Goal: Use online tool/utility: Use online tool/utility

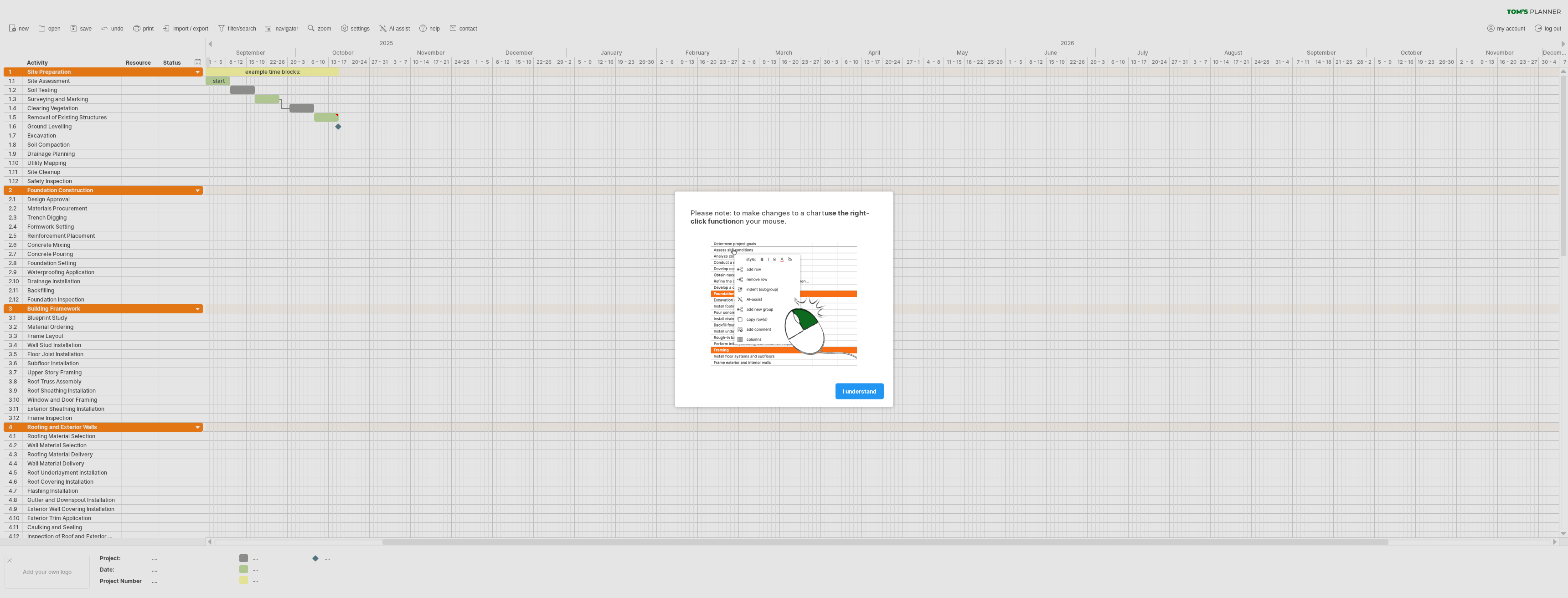
click at [54, 80] on div at bounding box center [784, 299] width 1568 height 598
click at [857, 389] on span "I understand" at bounding box center [860, 391] width 34 height 7
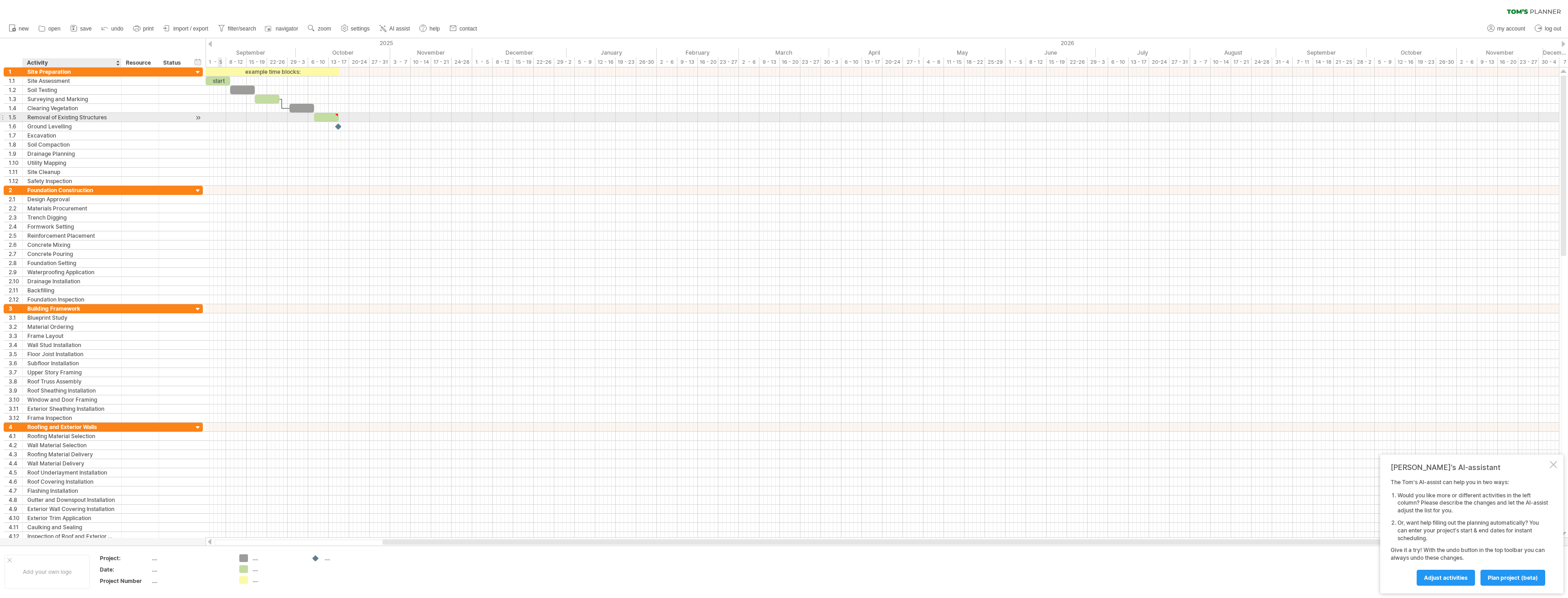
click at [121, 120] on div "**********" at bounding box center [72, 117] width 99 height 9
click at [102, 102] on div "Surveying and Marking" at bounding box center [72, 98] width 89 height 9
click at [1554, 464] on div at bounding box center [1553, 464] width 7 height 7
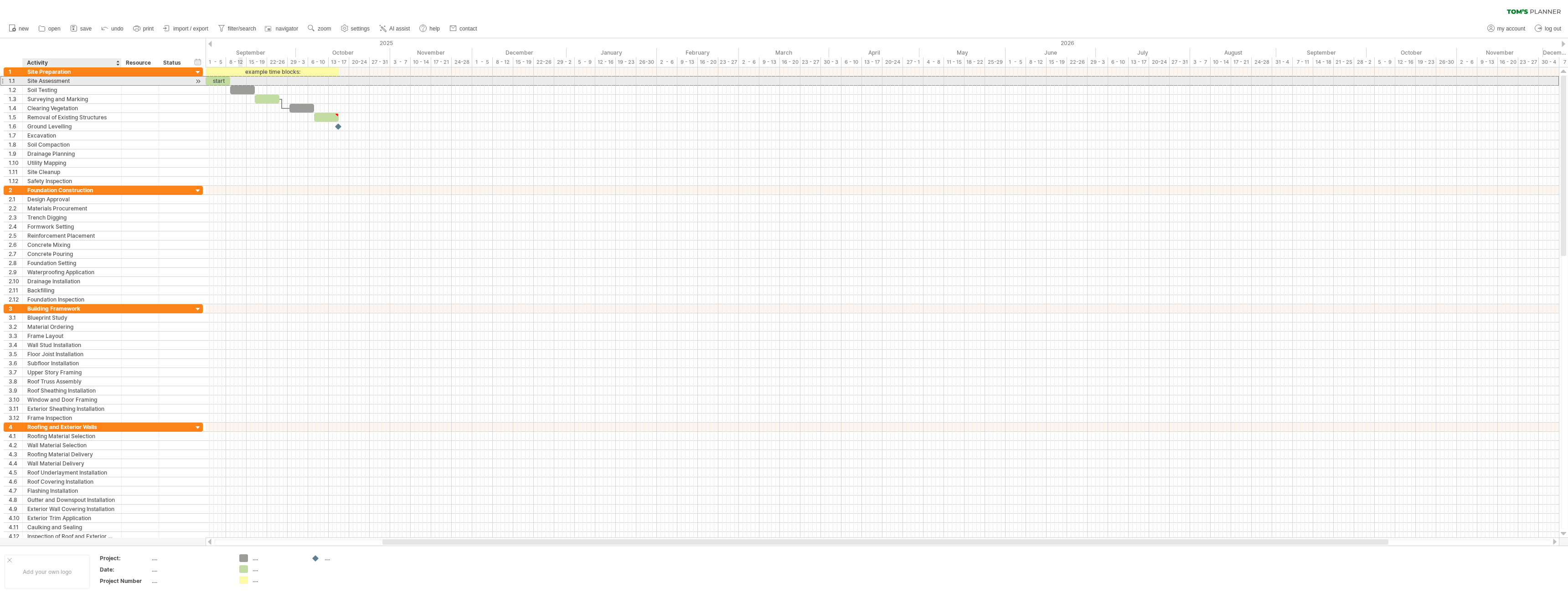
click at [79, 82] on div "Site Assessment" at bounding box center [72, 80] width 89 height 9
drag, startPoint x: 1566, startPoint y: 113, endPoint x: 1567, endPoint y: 389, distance: 276.0
click at [1567, 392] on div at bounding box center [1563, 302] width 7 height 454
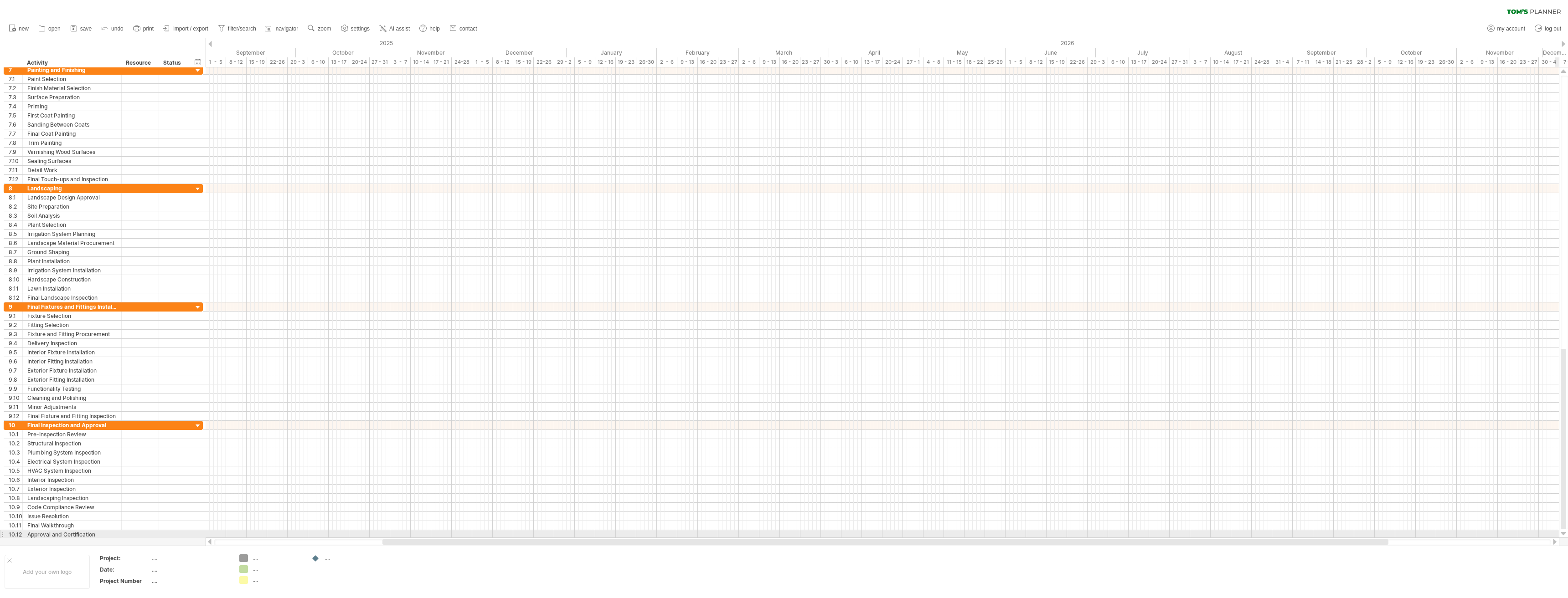
drag, startPoint x: 1566, startPoint y: 238, endPoint x: 1356, endPoint y: 528, distance: 358.1
click at [1548, 533] on div "Trying to reach [DOMAIN_NAME] Connected again... 0% clear filter new 1" at bounding box center [784, 299] width 1568 height 598
click at [106, 533] on div "Approval and Certification" at bounding box center [72, 534] width 89 height 9
click at [106, 533] on input "**********" at bounding box center [72, 533] width 89 height 9
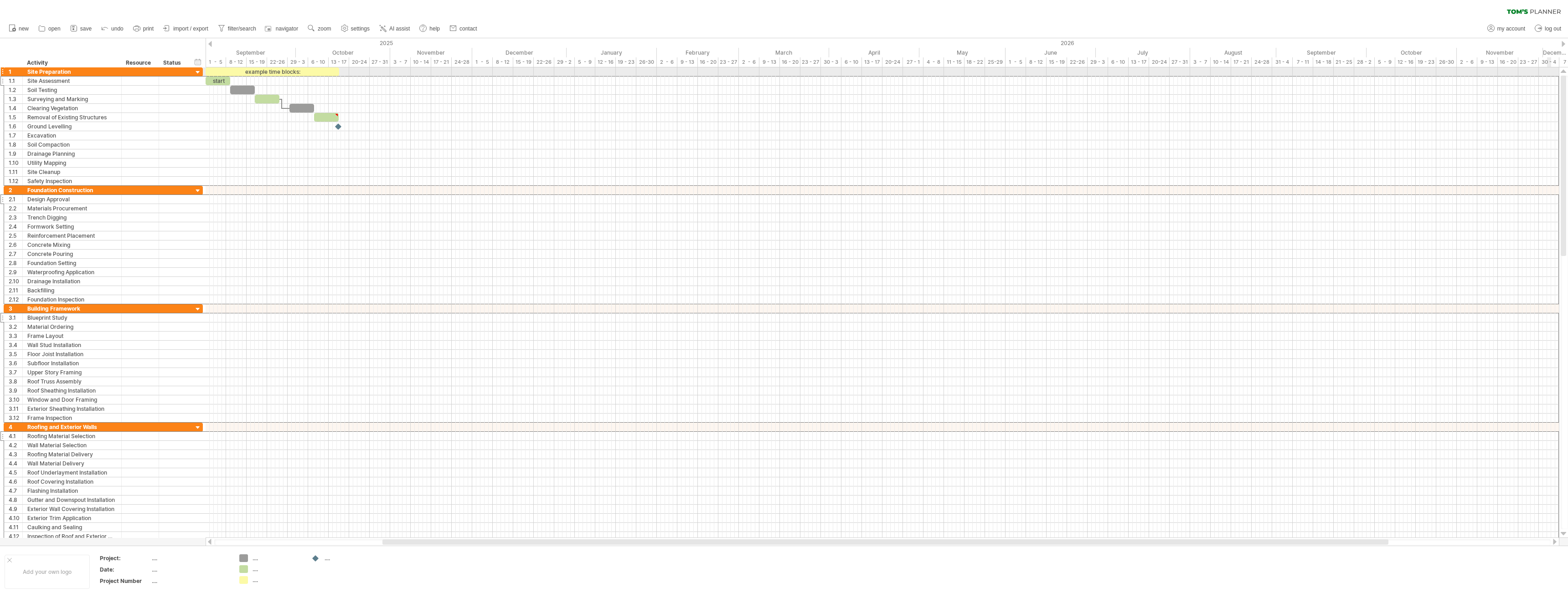
drag, startPoint x: 1565, startPoint y: 475, endPoint x: 1550, endPoint y: 68, distance: 407.3
click at [1550, 68] on div "Trying to reach [DOMAIN_NAME] Connected again... 0% clear filter new 1" at bounding box center [784, 299] width 1568 height 598
click at [189, 28] on span "import / export" at bounding box center [190, 28] width 35 height 6
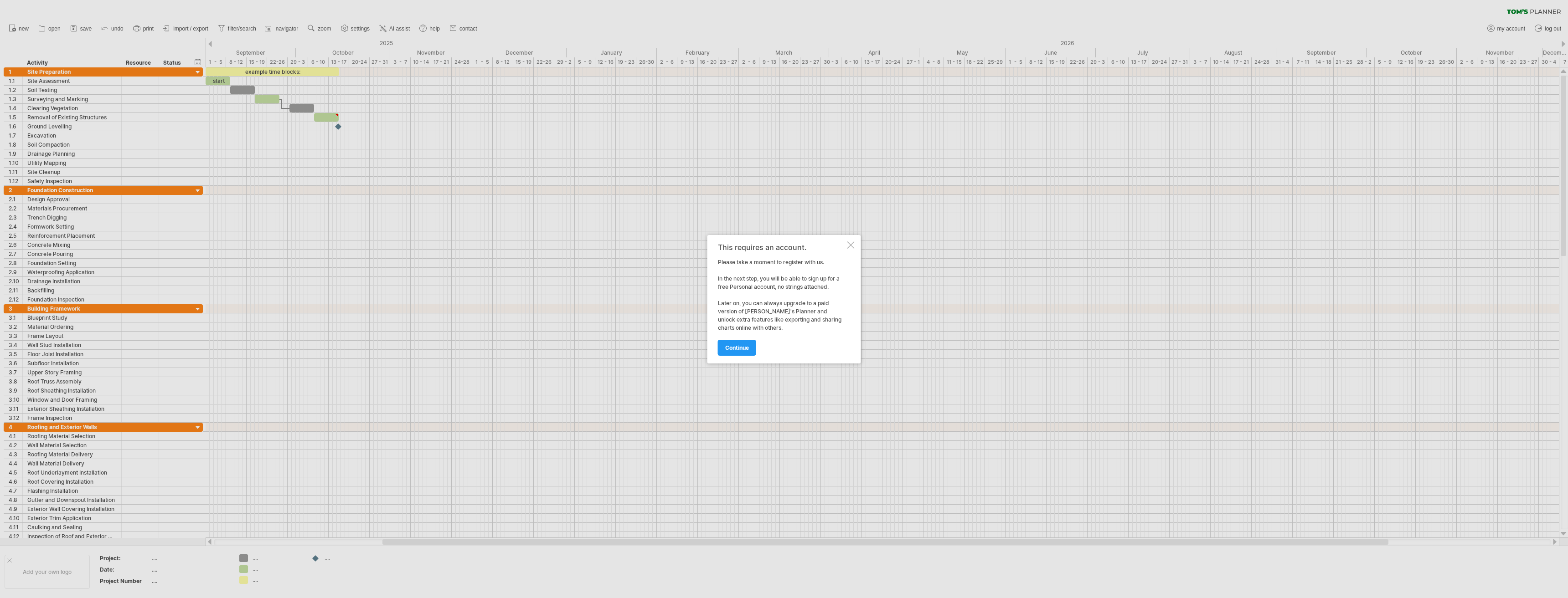
click at [850, 243] on div at bounding box center [850, 245] width 7 height 7
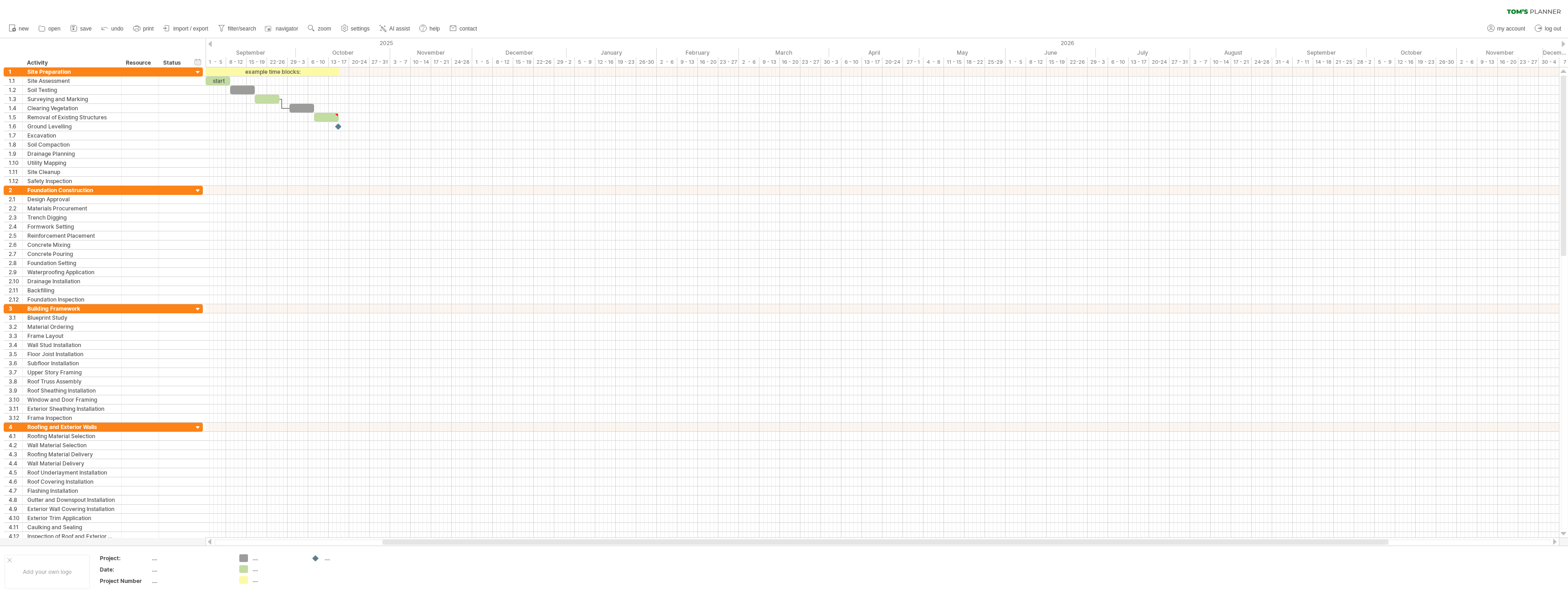
click at [80, 27] on span "save" at bounding box center [86, 28] width 11 height 6
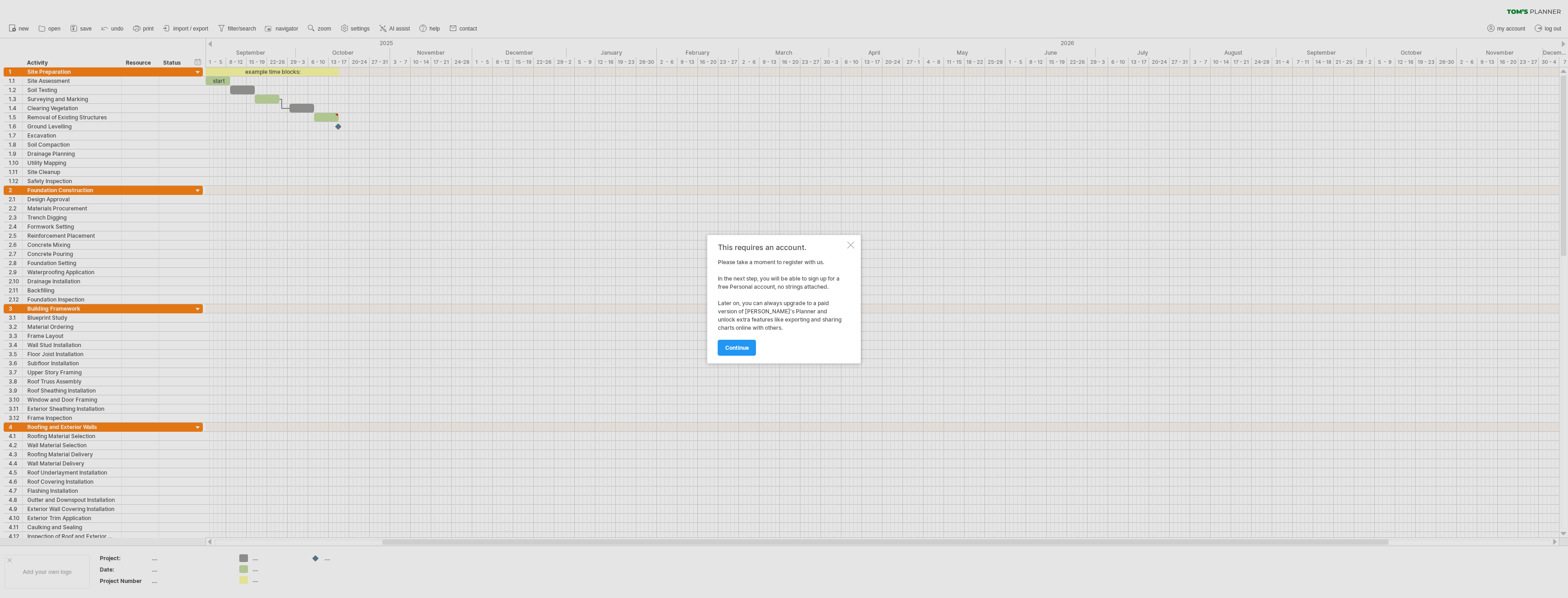
drag, startPoint x: 850, startPoint y: 244, endPoint x: 800, endPoint y: 249, distance: 50.2
click at [849, 243] on div at bounding box center [850, 245] width 7 height 7
